Goal: Transaction & Acquisition: Purchase product/service

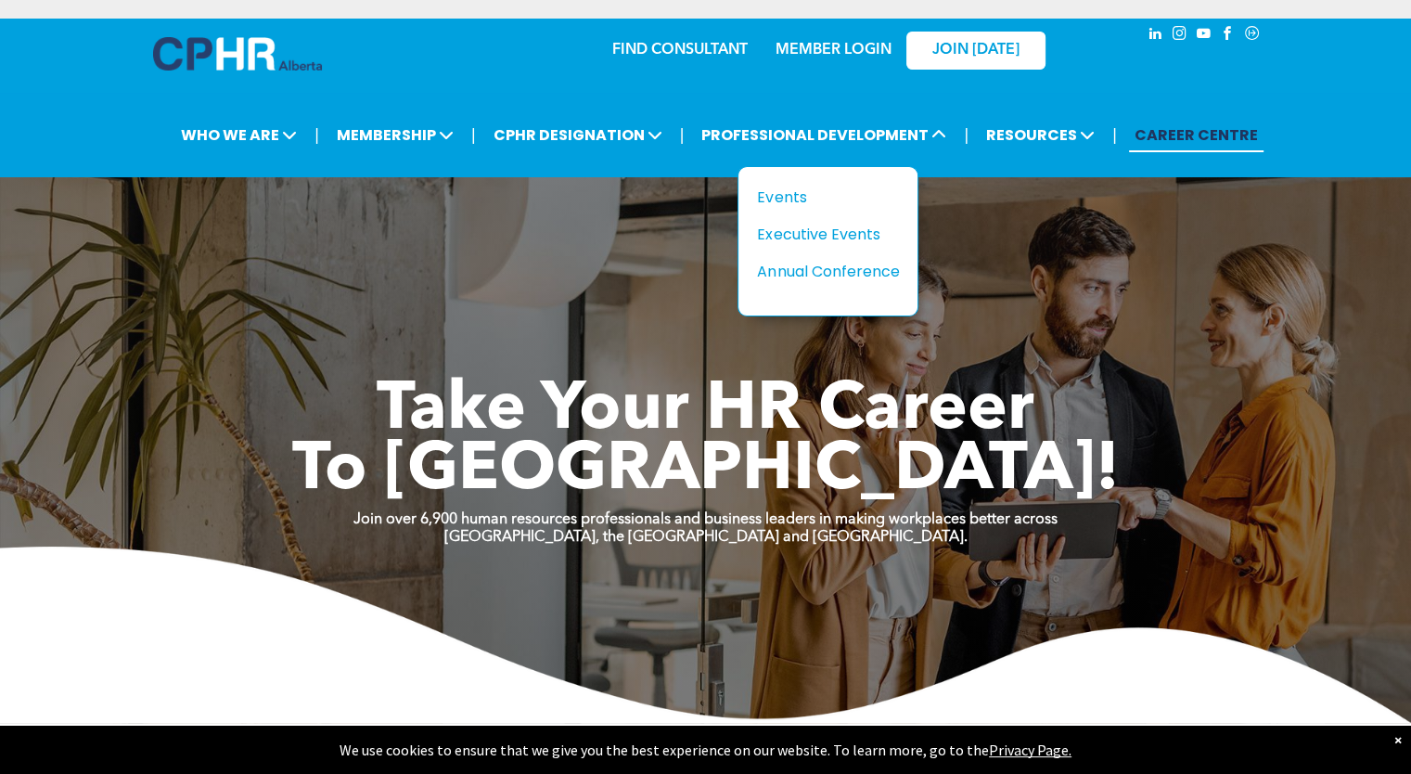
click at [777, 199] on div "Events" at bounding box center [821, 197] width 128 height 23
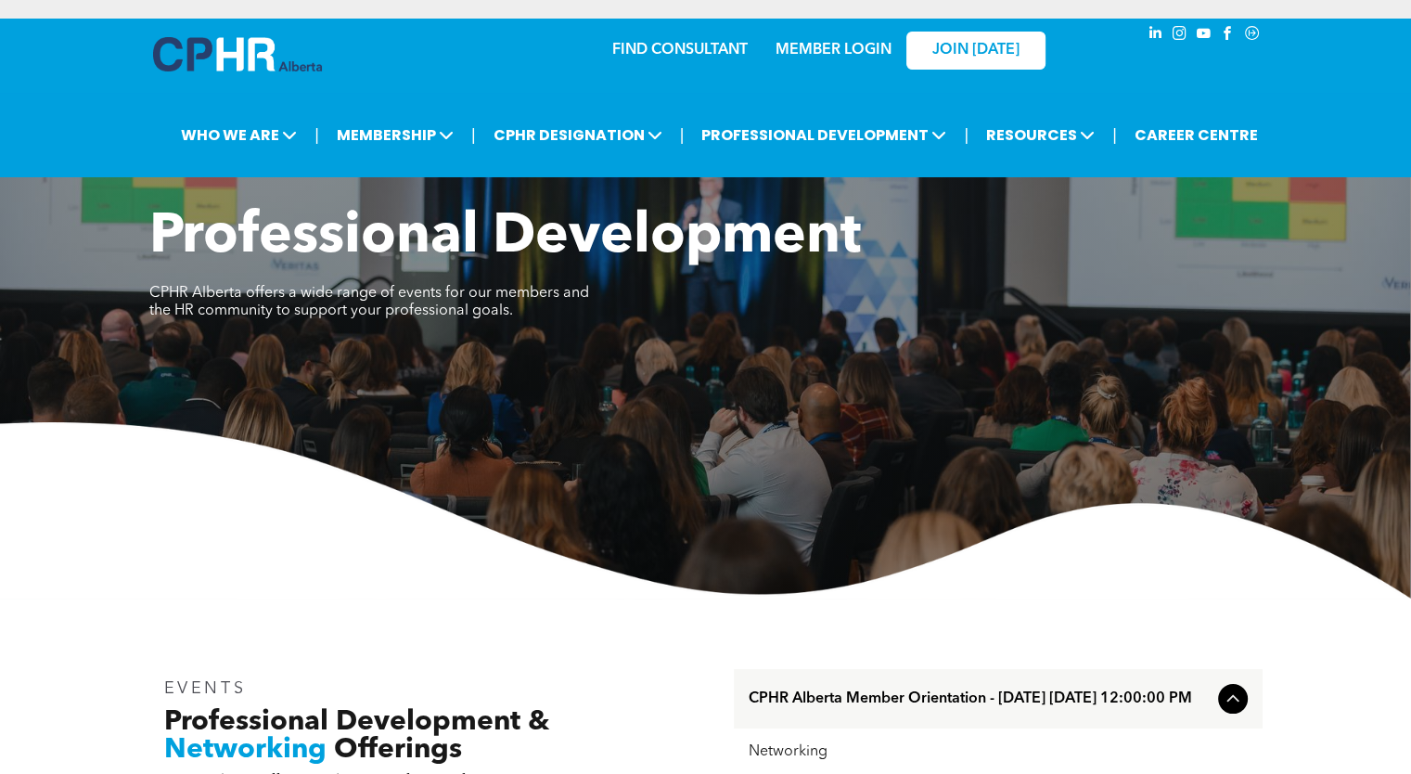
scroll to position [675, 0]
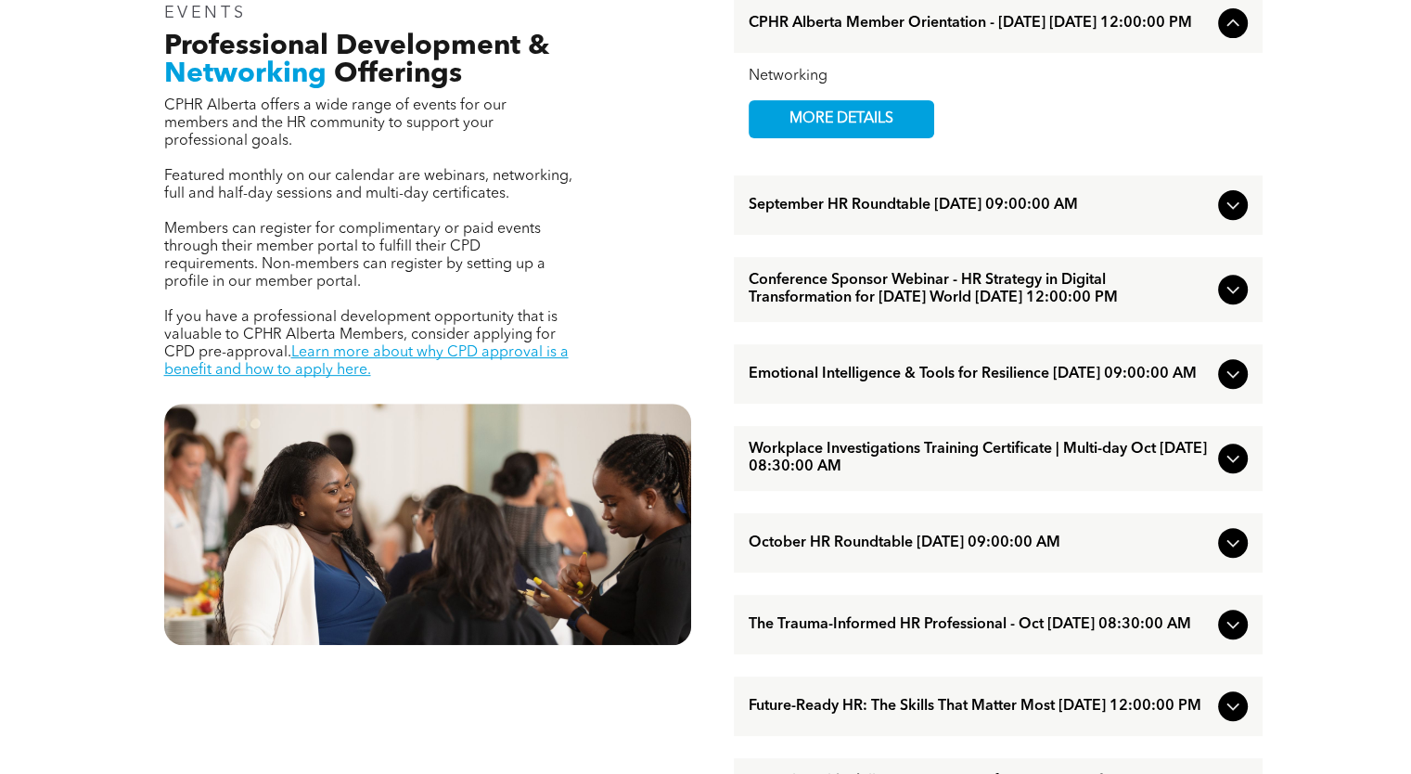
click at [1236, 215] on icon at bounding box center [1233, 205] width 22 height 22
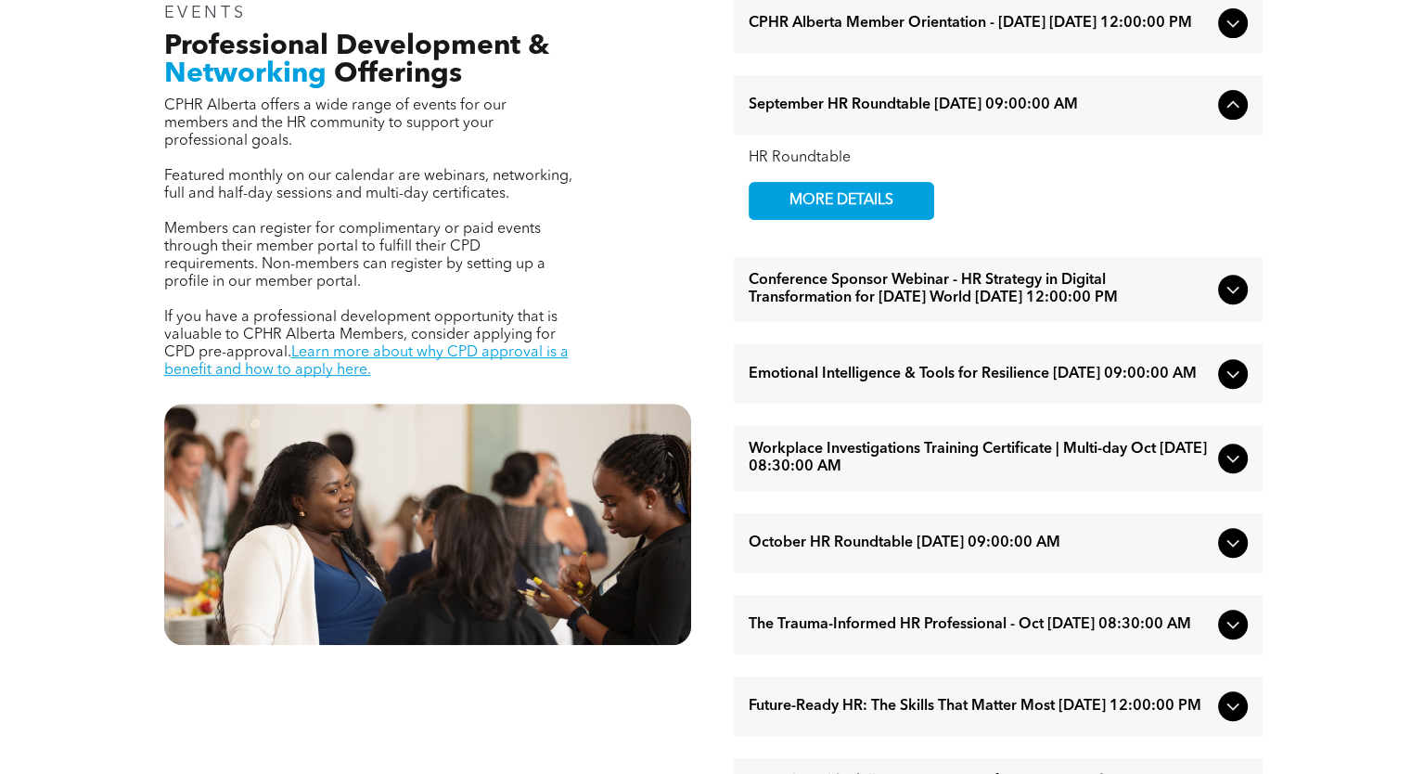
click at [895, 203] on span "MORE DETAILS" at bounding box center [841, 201] width 147 height 36
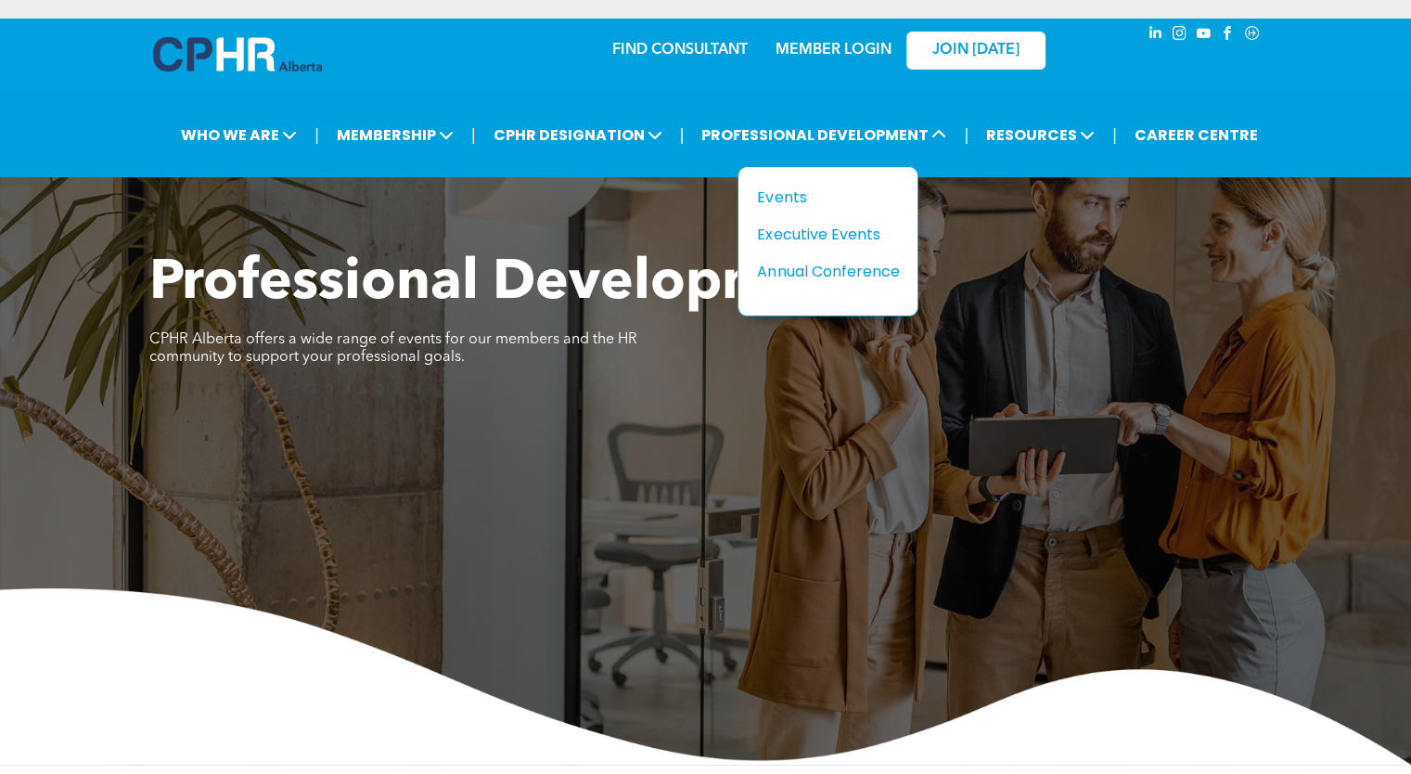
click at [843, 231] on div "Executive Events" at bounding box center [821, 234] width 128 height 23
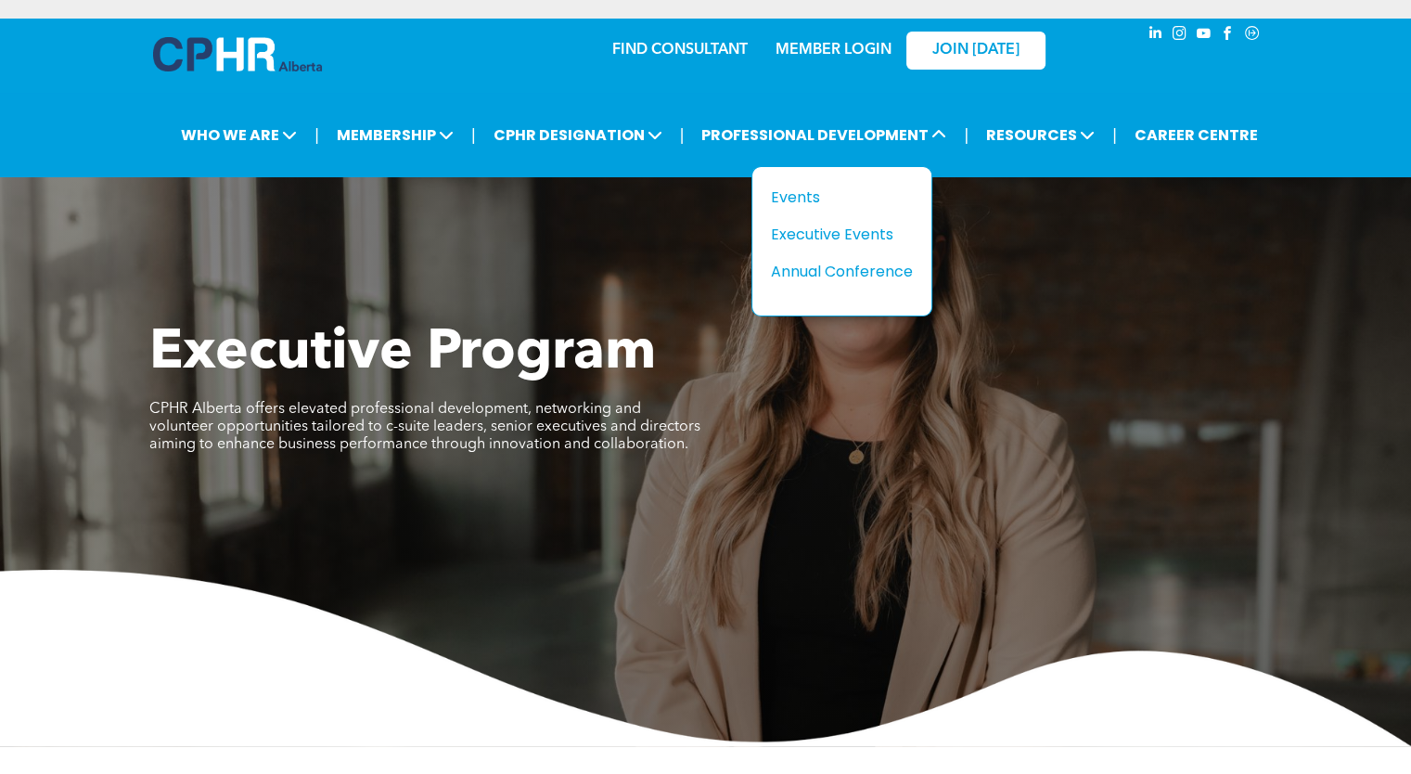
click at [820, 268] on div "Annual Conference" at bounding box center [835, 271] width 128 height 23
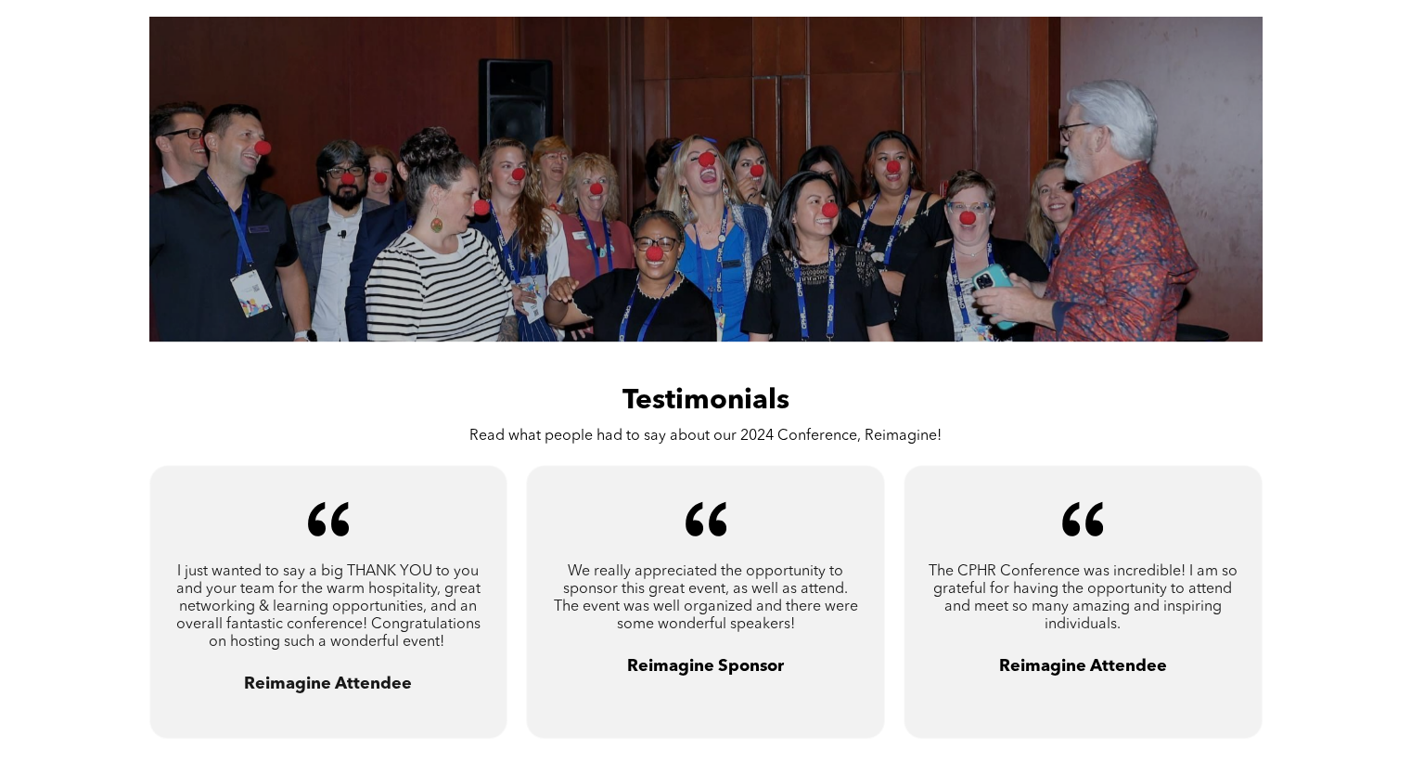
scroll to position [978, 0]
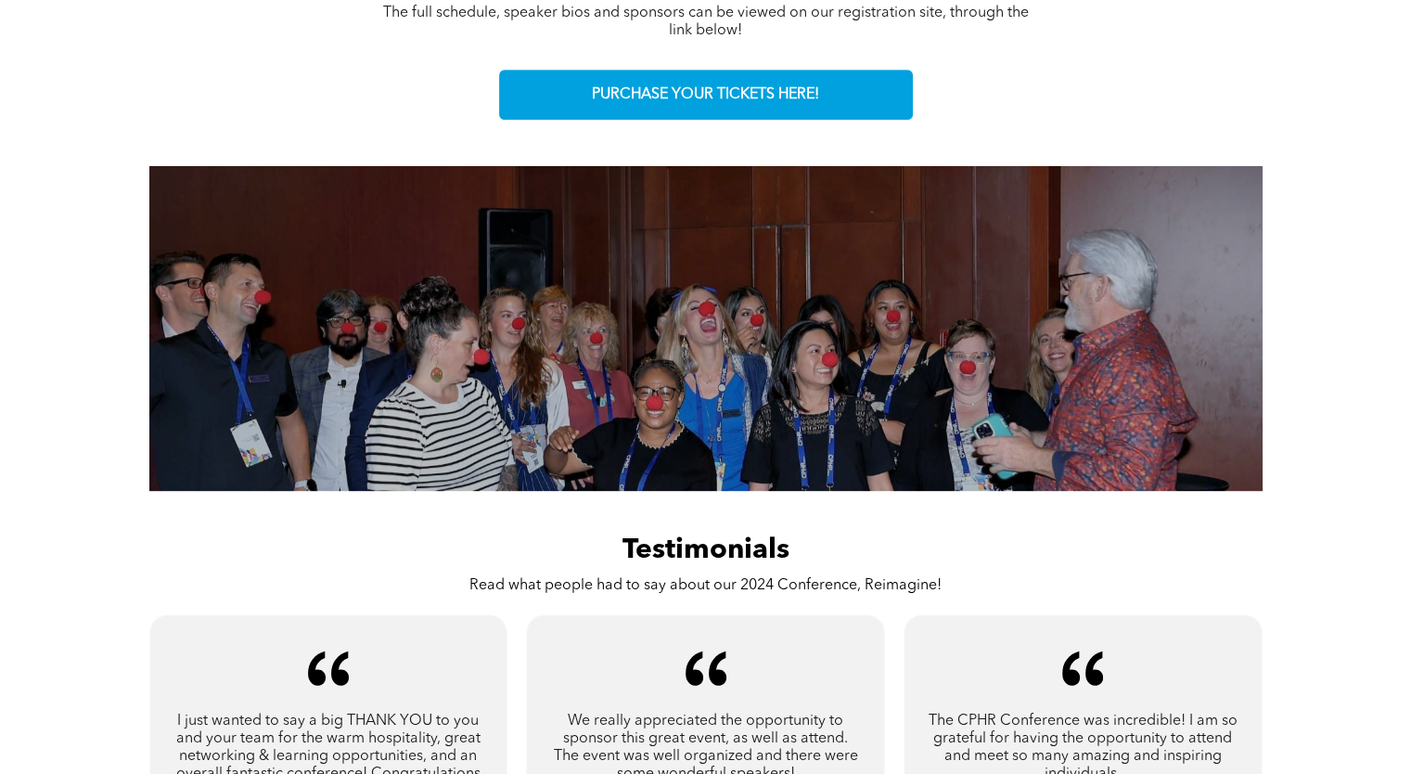
click at [682, 94] on span "PURCHASE YOUR TICKETS HERE!" at bounding box center [705, 95] width 227 height 18
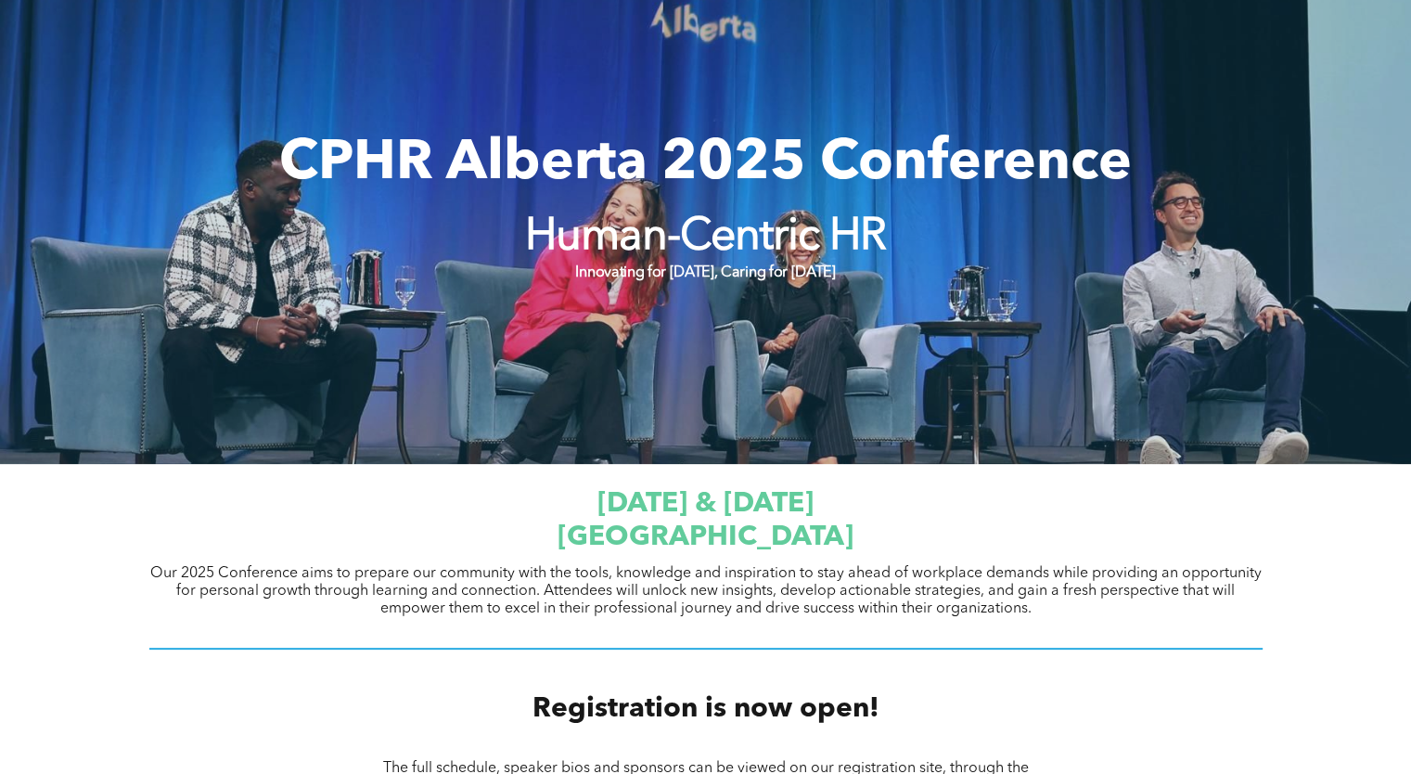
scroll to position [898, 0]
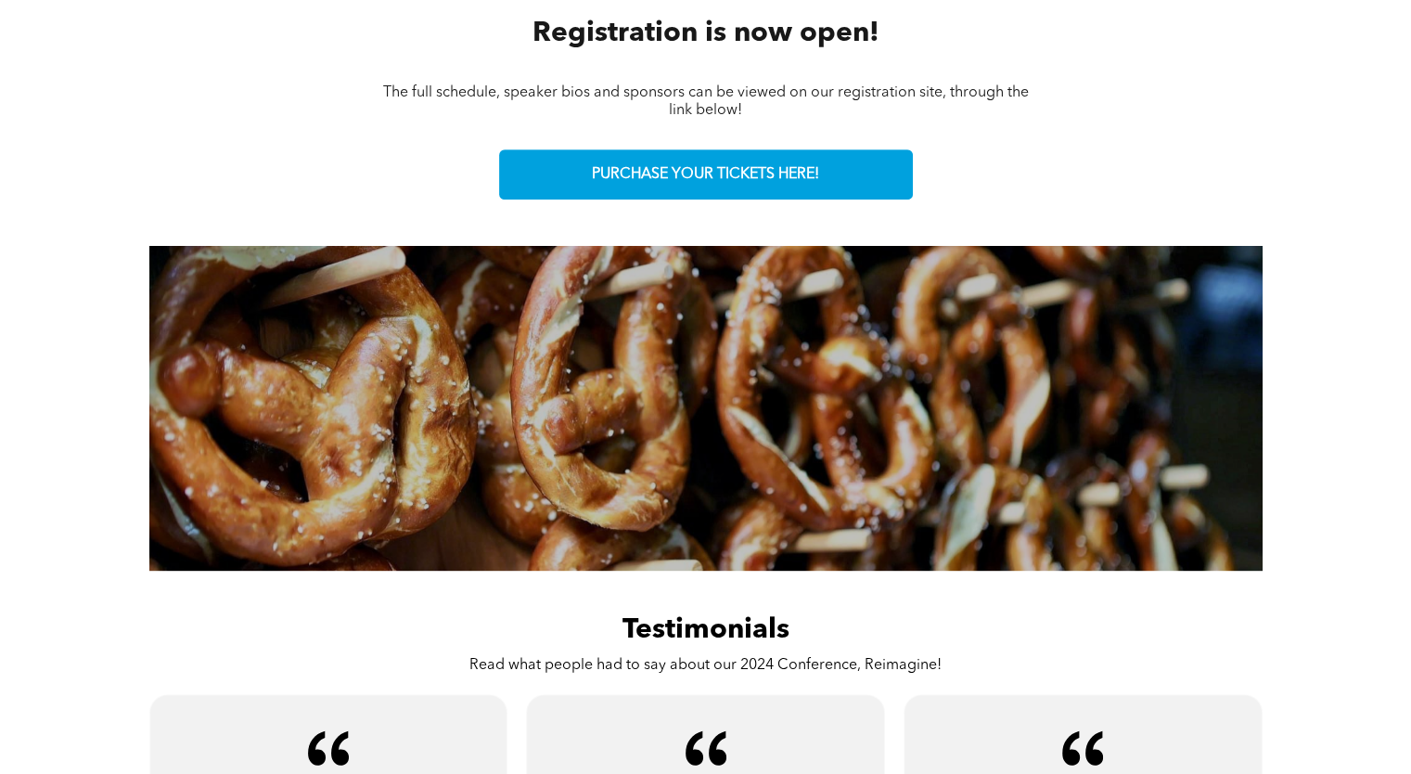
click at [787, 182] on link "PURCHASE YOUR TICKETS HERE!" at bounding box center [706, 174] width 414 height 50
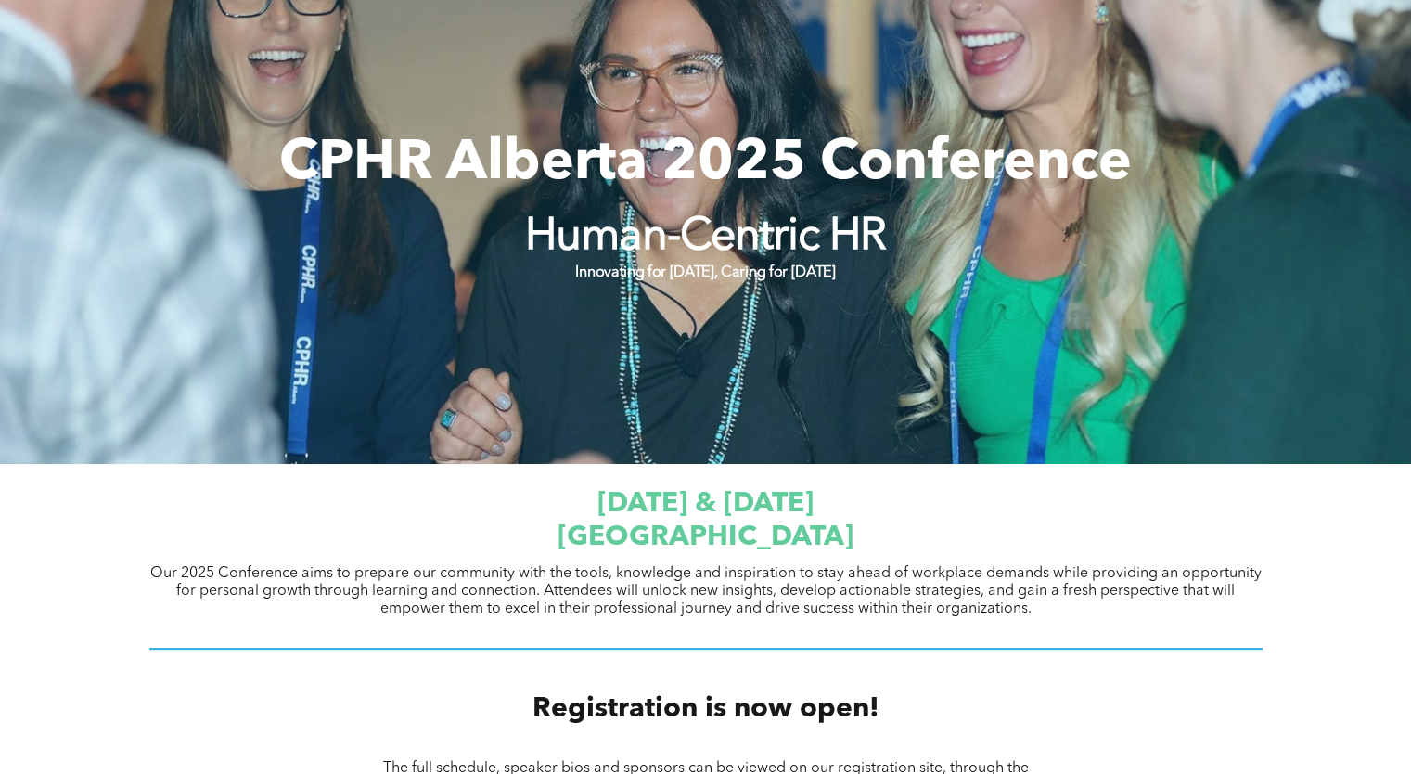
scroll to position [0, 0]
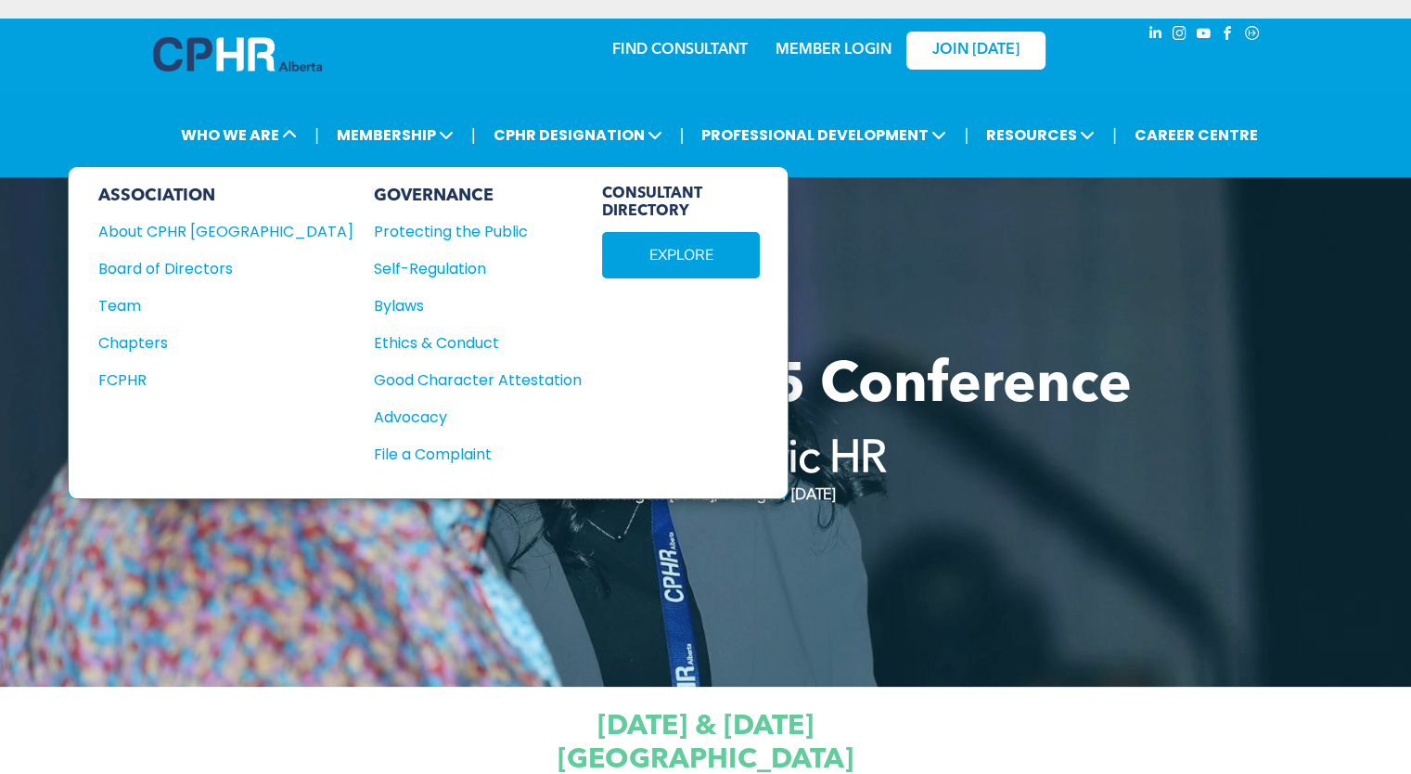
click at [122, 299] on div "Team" at bounding box center [213, 305] width 230 height 23
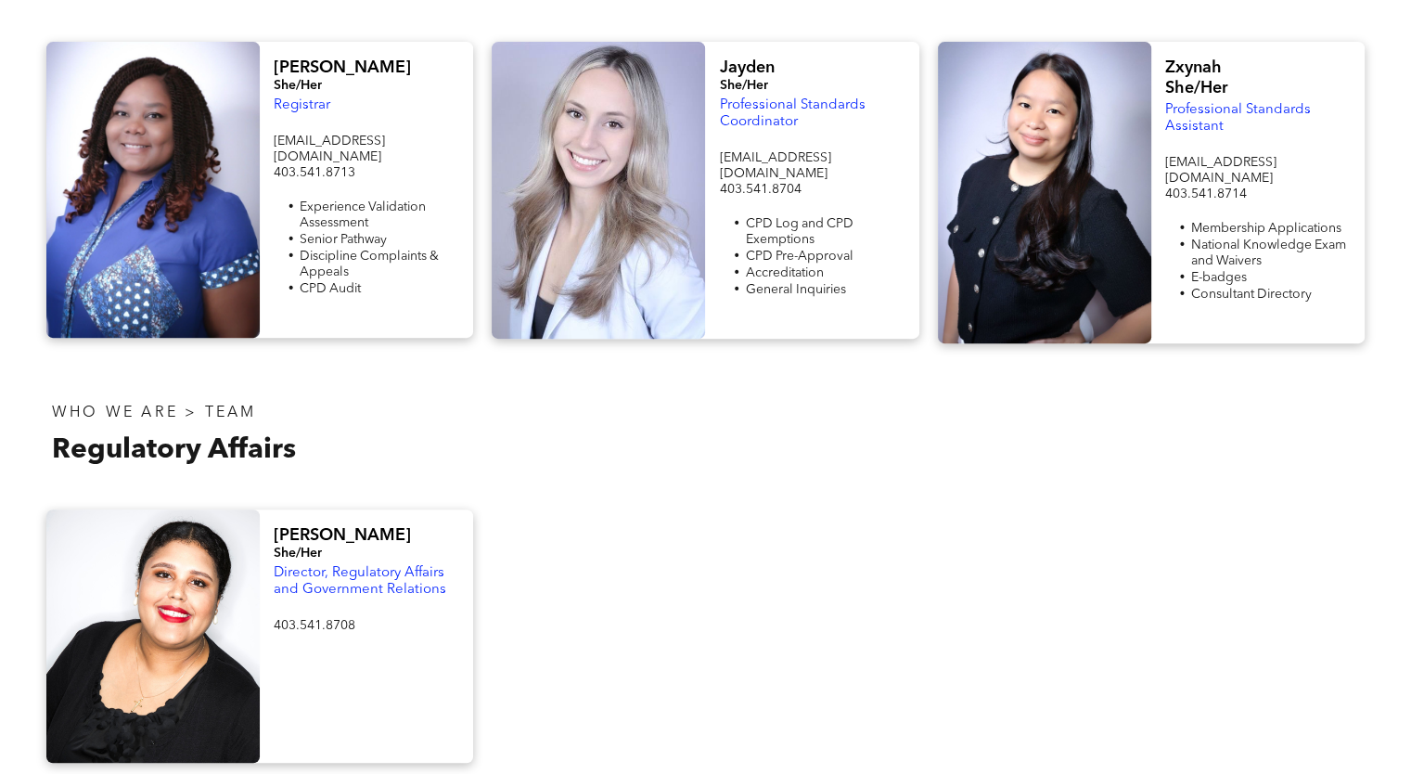
scroll to position [750, 0]
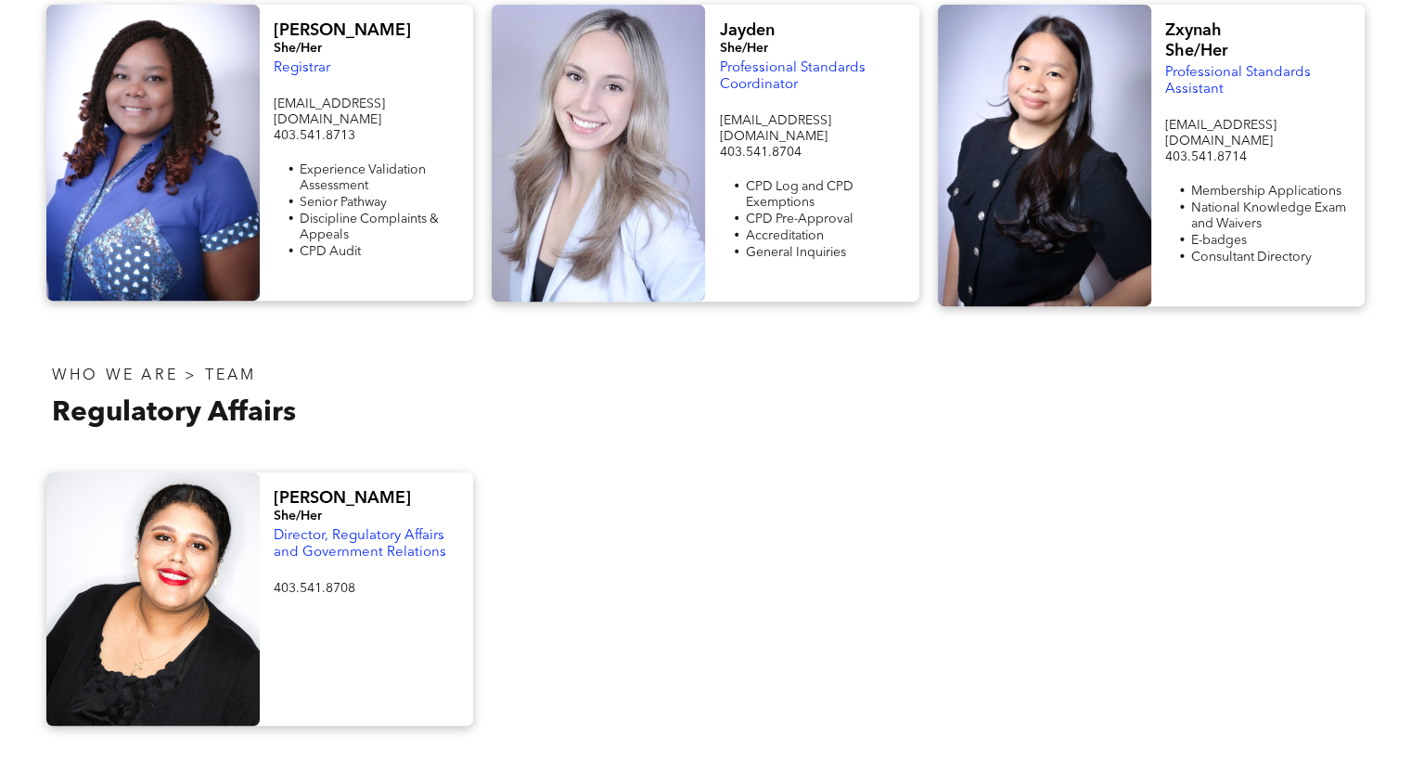
click at [841, 491] on div at bounding box center [704, 598] width 445 height 253
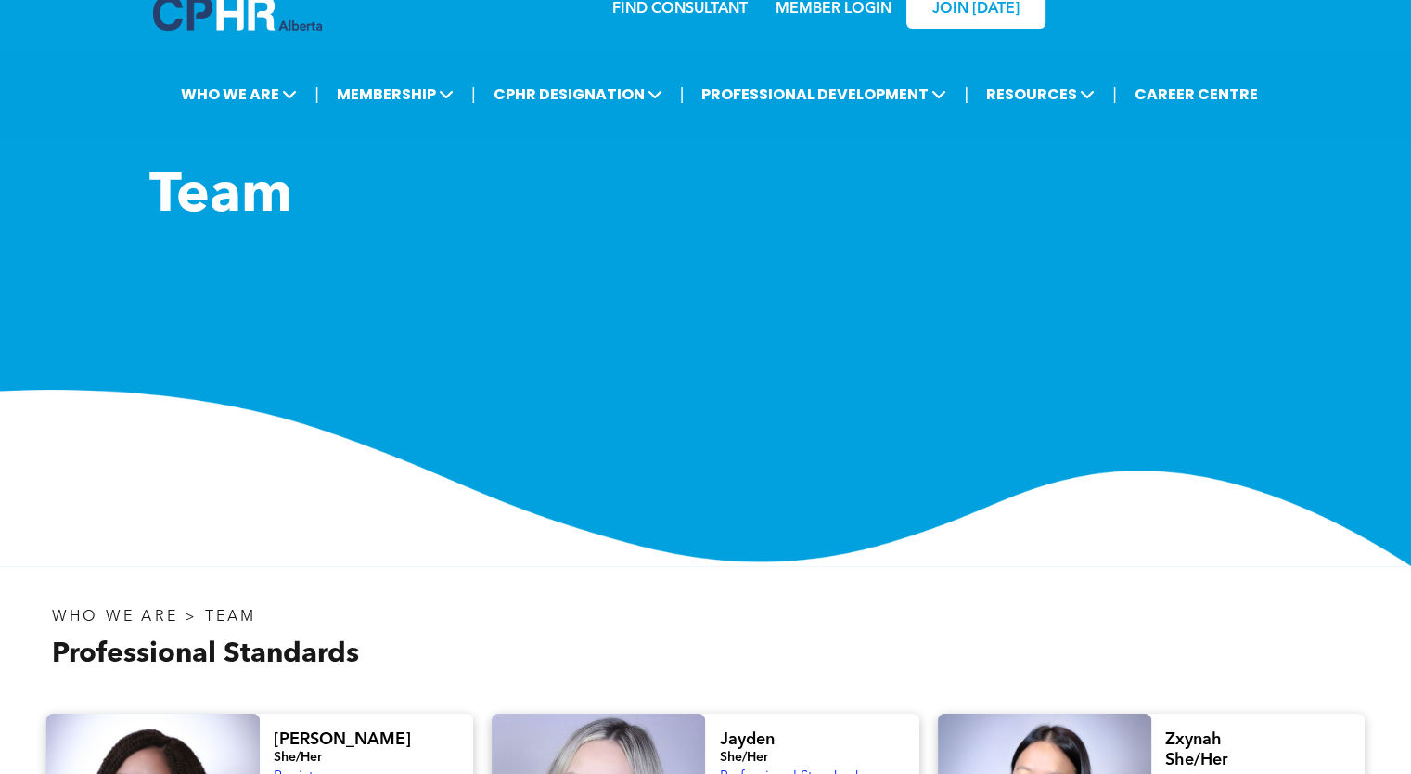
scroll to position [0, 0]
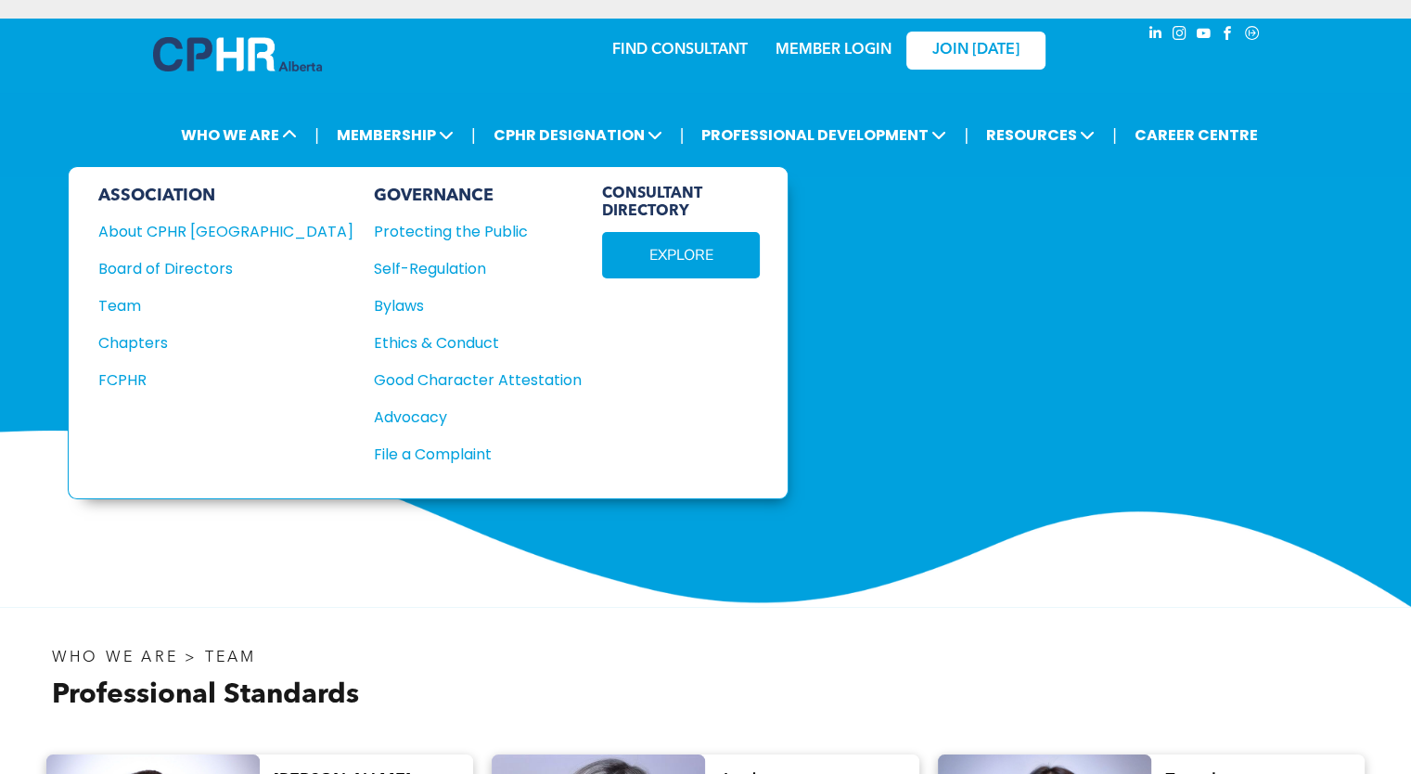
click at [157, 332] on div "Chapters" at bounding box center [213, 342] width 230 height 23
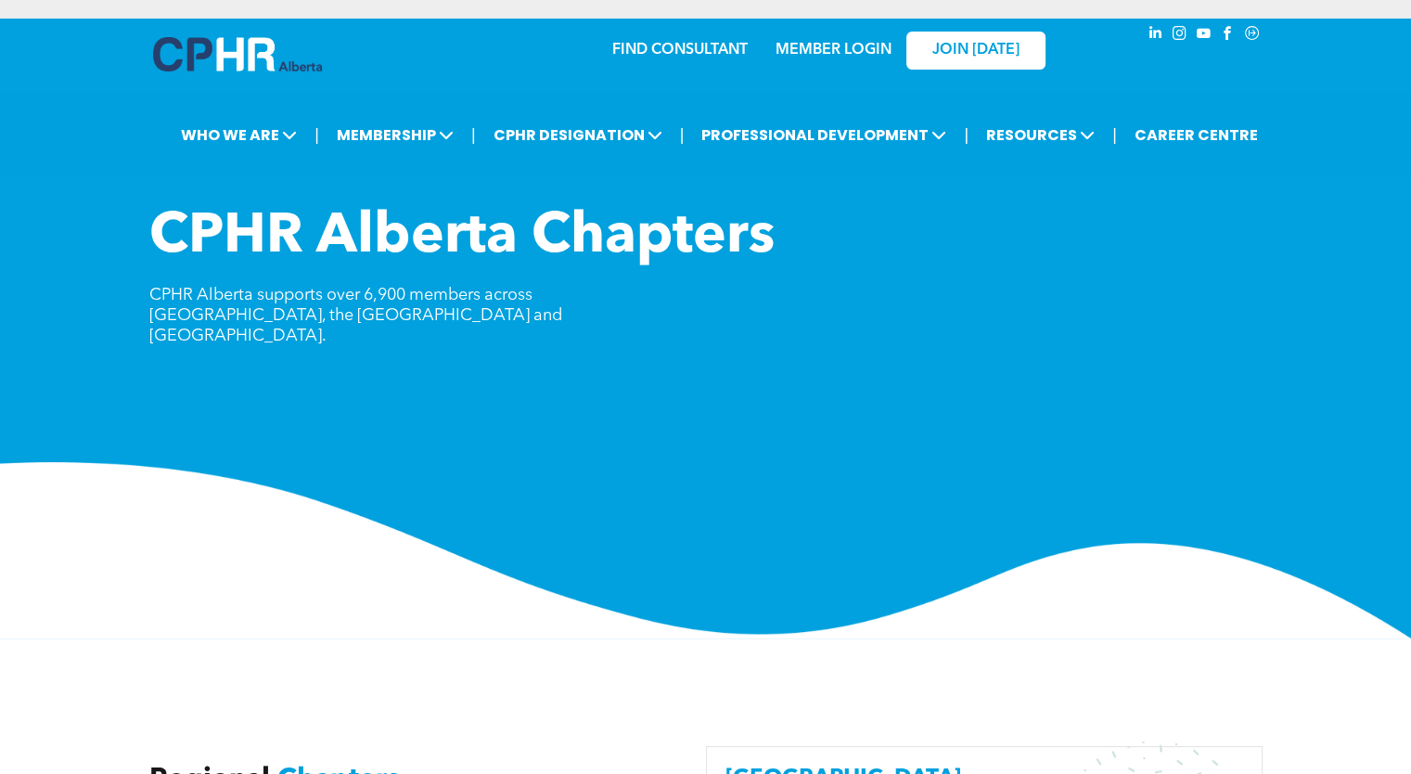
scroll to position [675, 0]
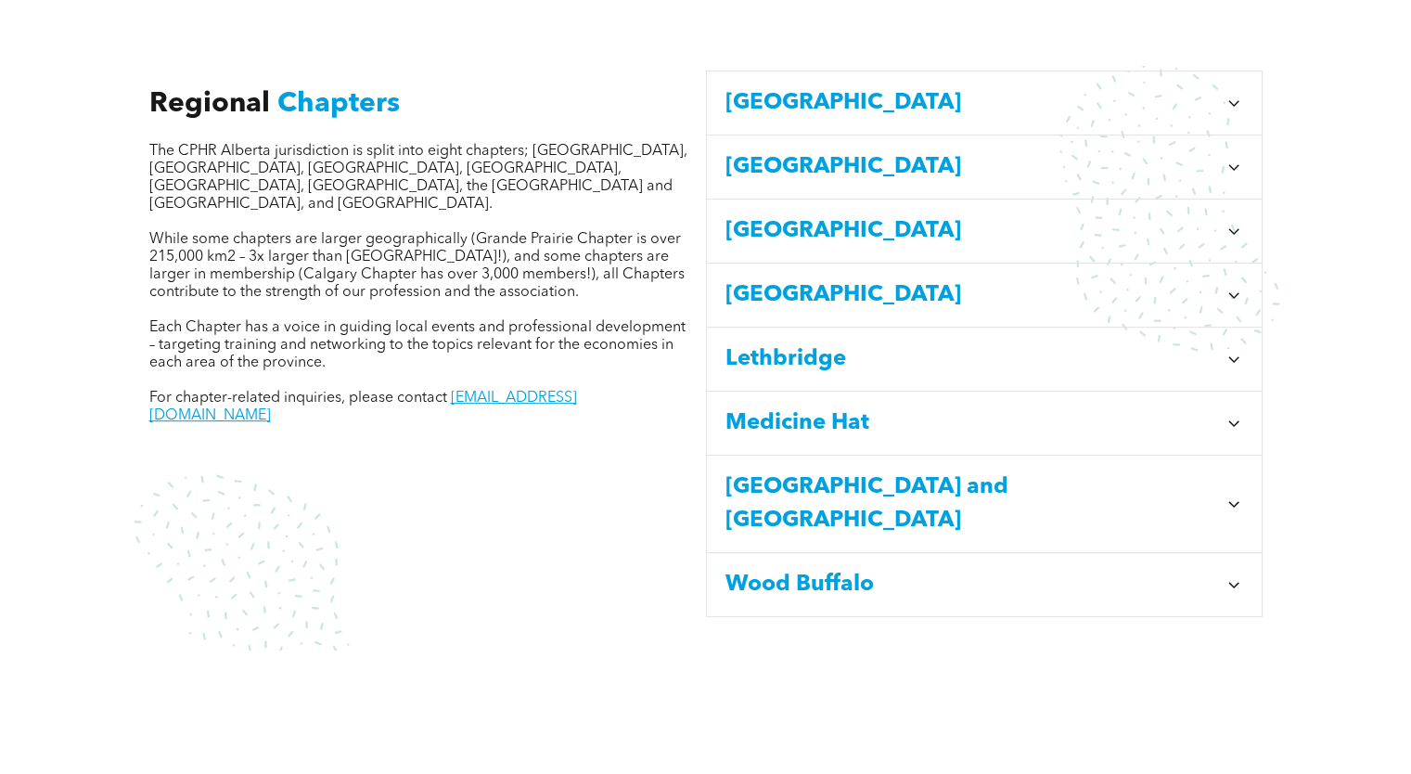
click at [887, 86] on span "[GEOGRAPHIC_DATA]" at bounding box center [972, 102] width 492 height 33
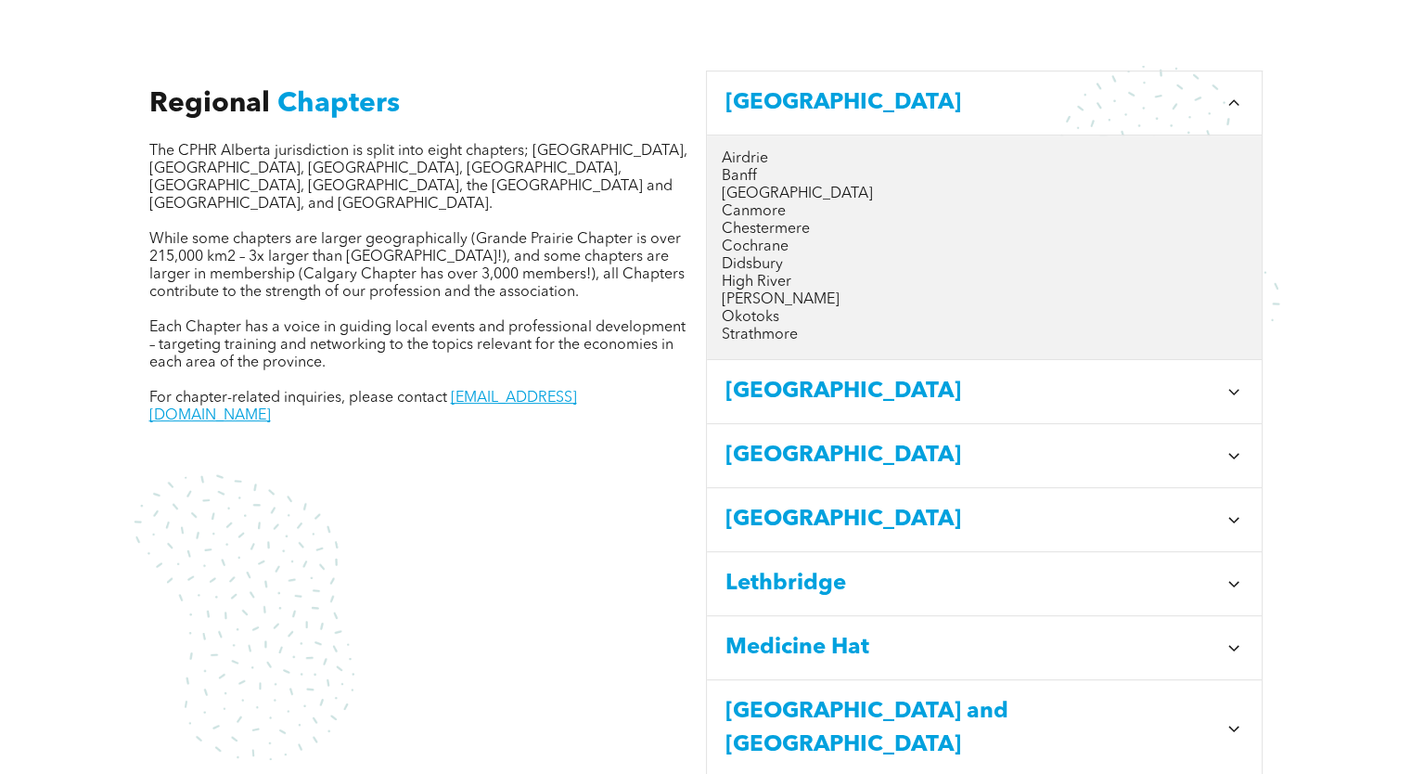
click at [734, 186] on p "Calgary" at bounding box center [984, 195] width 525 height 18
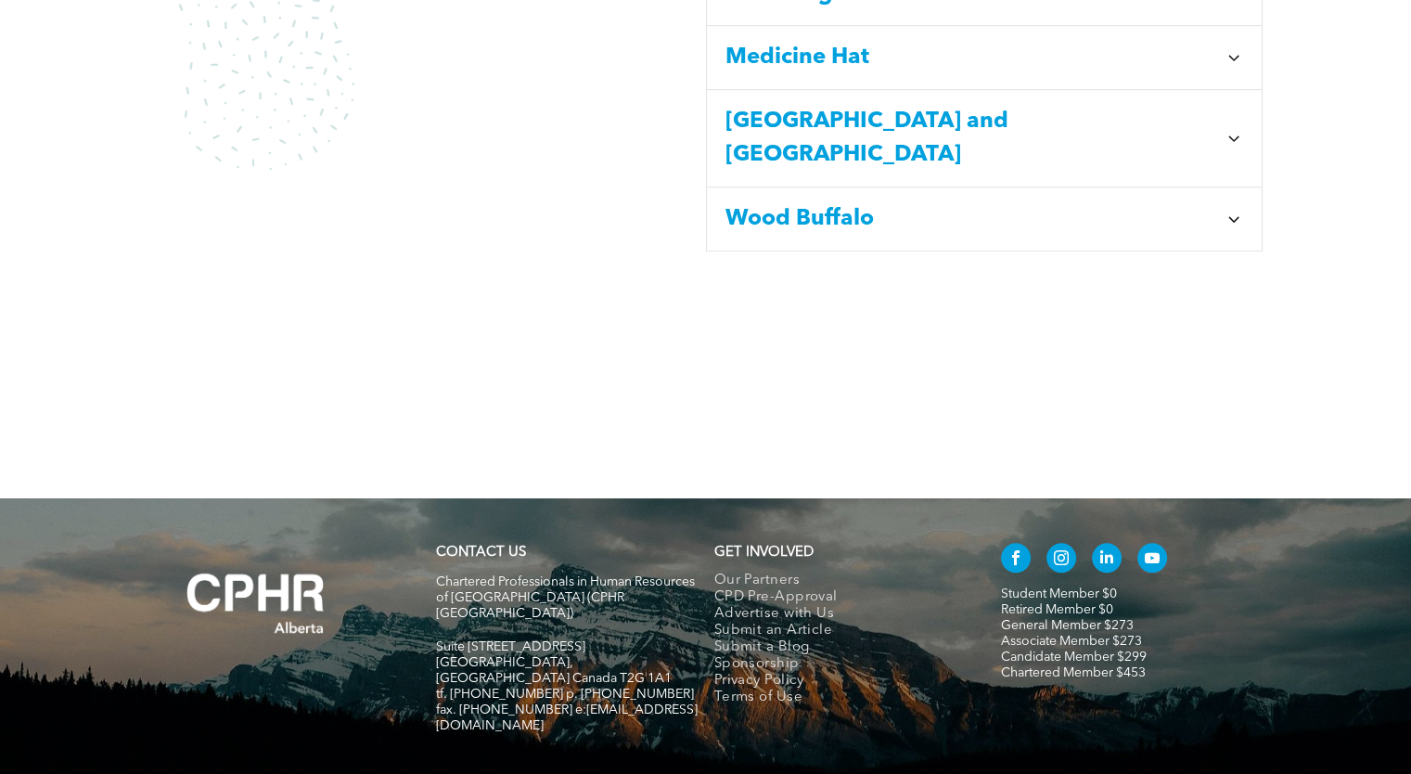
scroll to position [1297, 0]
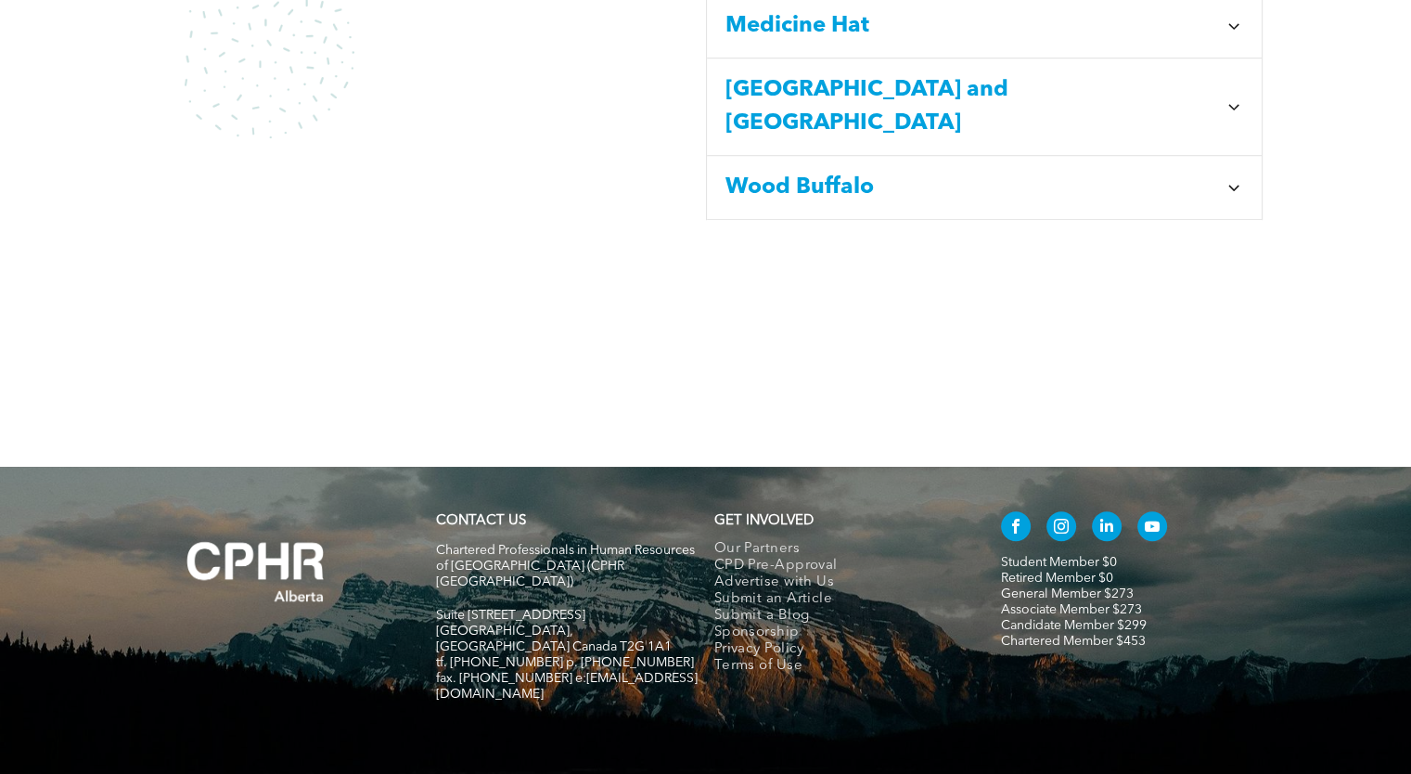
click at [768, 591] on span "Submit an Article" at bounding box center [773, 599] width 119 height 17
click at [790, 608] on span "Submit a Blog" at bounding box center [762, 616] width 96 height 17
click at [793, 574] on span "Advertise with Us" at bounding box center [774, 582] width 121 height 17
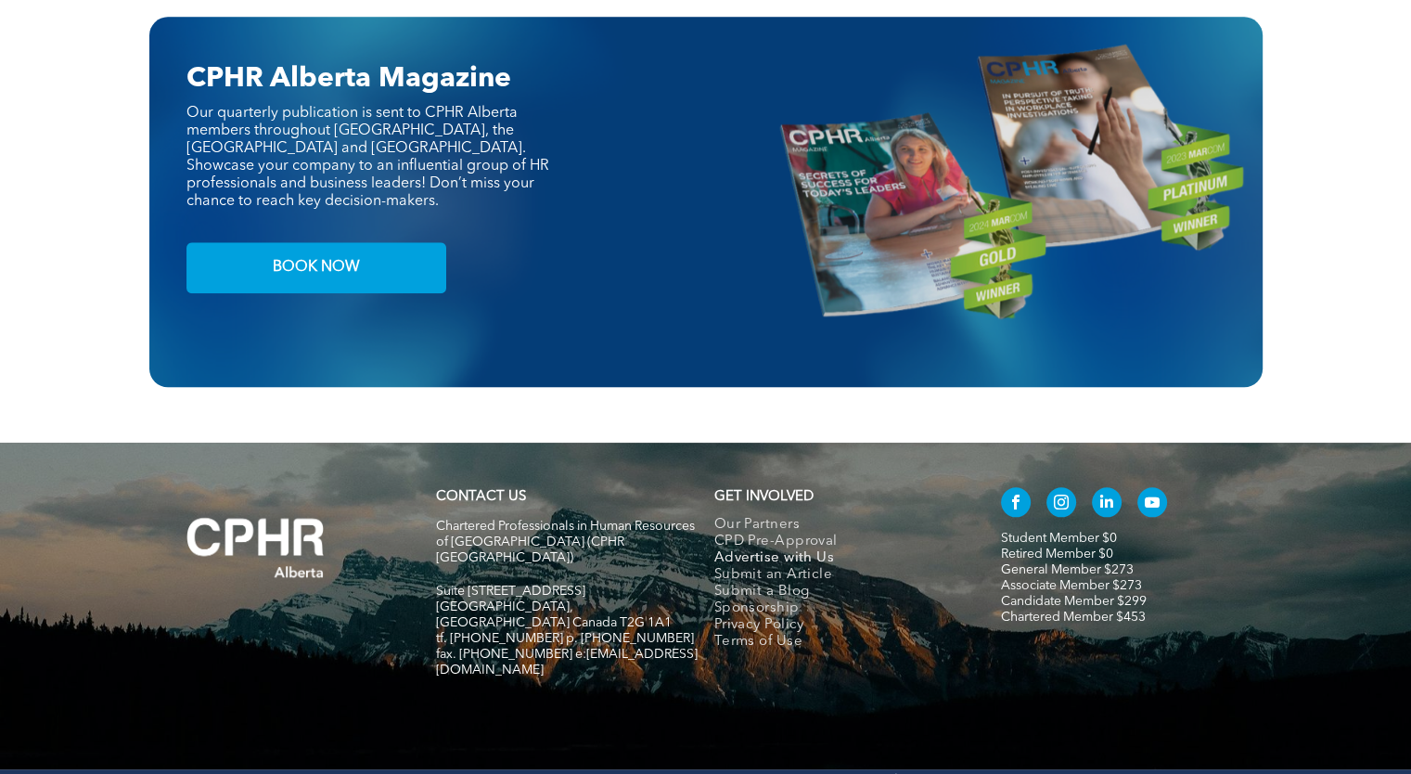
scroll to position [1901, 0]
